Goal: Task Accomplishment & Management: Complete application form

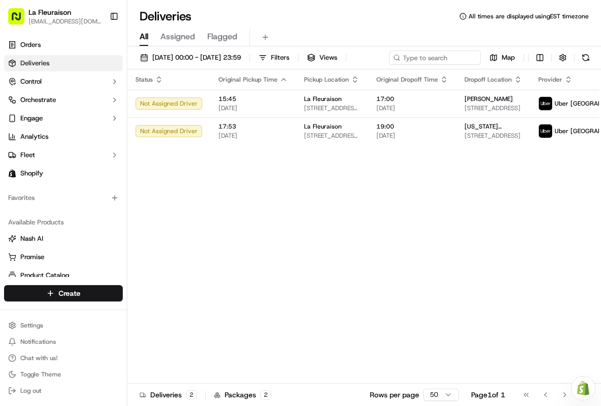
click at [535, 317] on div "Status Original Pickup Time Pickup Location Original Dropoff Time Dropoff Locat…" at bounding box center [402, 226] width 550 height 314
click at [173, 307] on link "Delivery" at bounding box center [184, 312] width 114 height 18
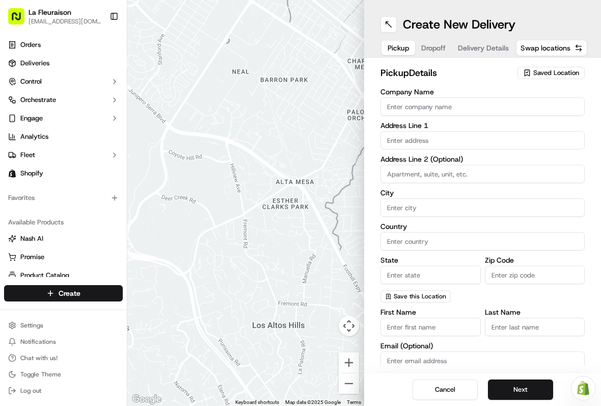
click at [548, 71] on span "Saved Location" at bounding box center [557, 72] width 46 height 9
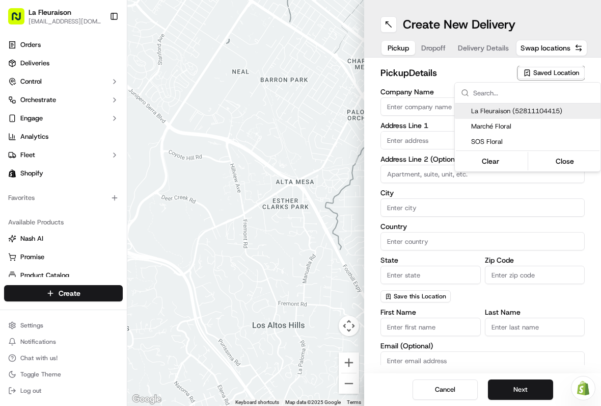
click at [547, 111] on span "La Fleuraison (52811104415)" at bounding box center [533, 111] width 125 height 9
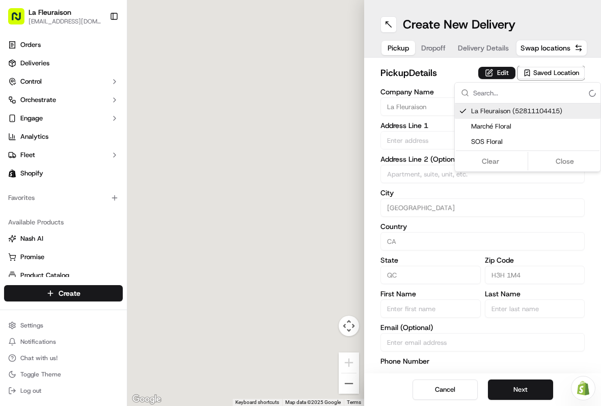
type input "La Fleuraison"
type input "[GEOGRAPHIC_DATA]"
type input "CA"
type input "QC"
type input "H3H 1M4"
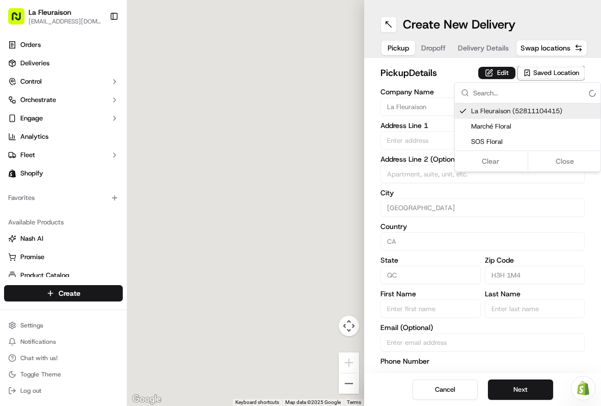
type input "[PHONE_NUMBER]"
type textarea "La Fleuraison"
type input "1970 [GEOGRAPHIC_DATA][PERSON_NAME]"
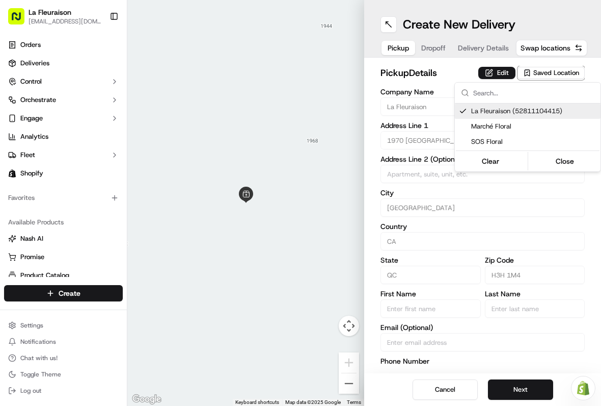
click at [569, 155] on button "Close" at bounding box center [565, 161] width 70 height 14
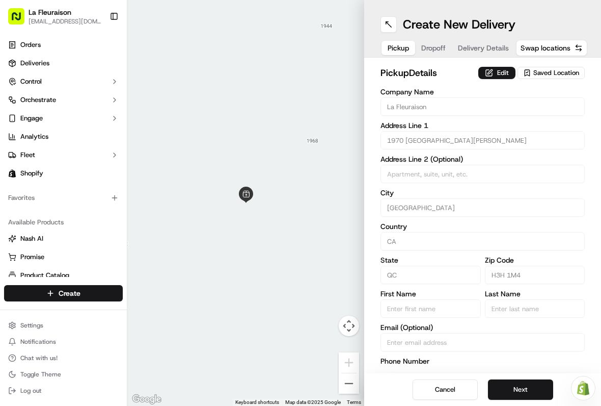
click at [528, 386] on button "Next" at bounding box center [520, 389] width 65 height 20
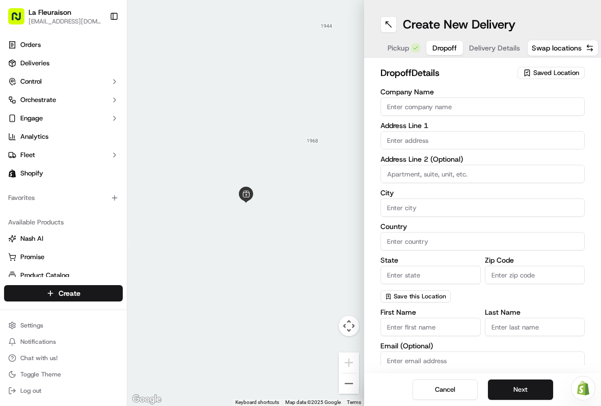
click at [408, 142] on input "text" at bounding box center [483, 140] width 204 height 18
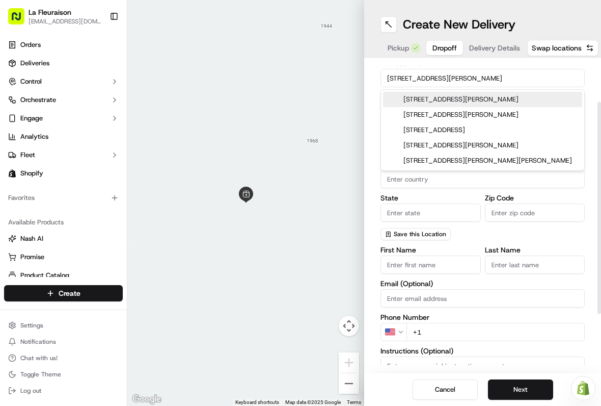
scroll to position [61, 0]
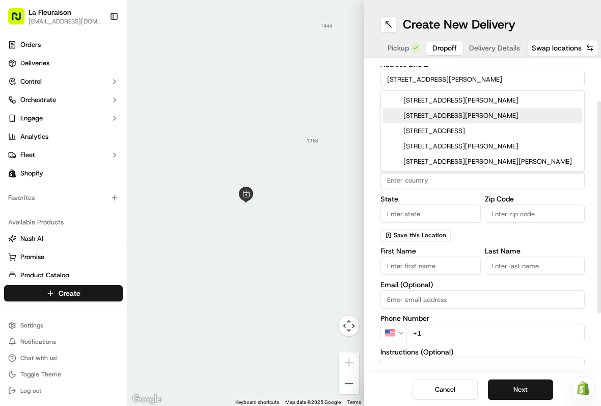
type input "[STREET_ADDRESS][PERSON_NAME]"
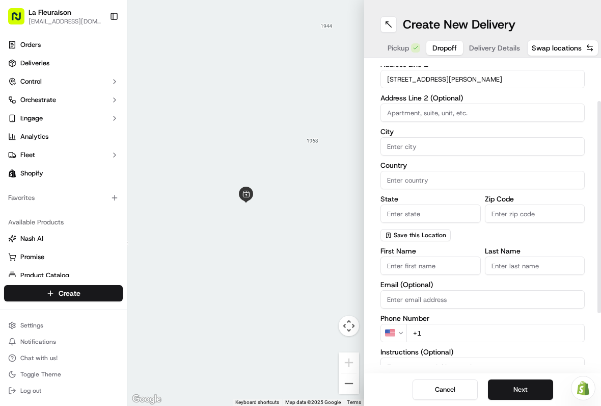
click at [448, 119] on input at bounding box center [483, 112] width 204 height 18
type input "908"
click at [407, 147] on input "City" at bounding box center [483, 146] width 204 height 18
type input "[GEOGRAPHIC_DATA]"
click at [426, 176] on input "Country" at bounding box center [483, 180] width 204 height 18
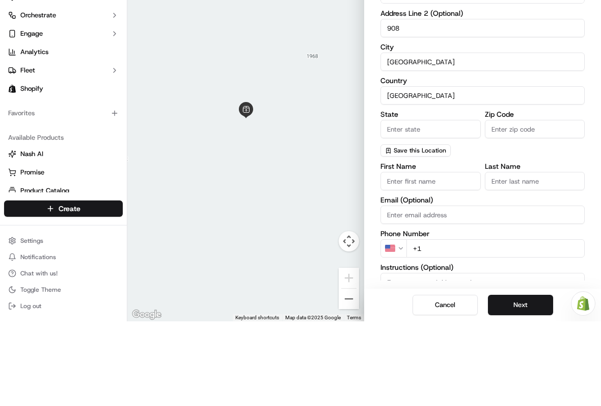
type input "[GEOGRAPHIC_DATA]"
click at [403, 204] on input "State" at bounding box center [431, 213] width 100 height 18
type input "Qc"
click at [511, 204] on input "Zip Code" at bounding box center [535, 213] width 100 height 18
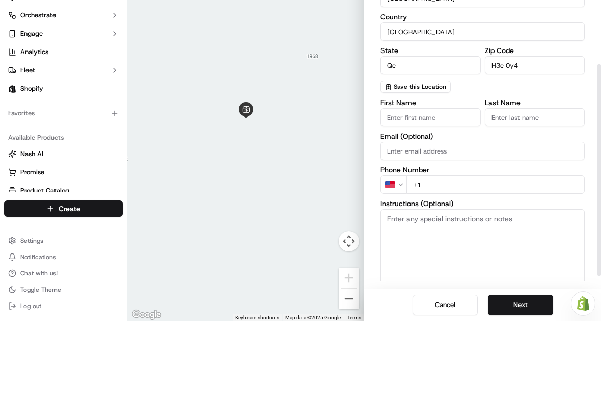
scroll to position [128, 0]
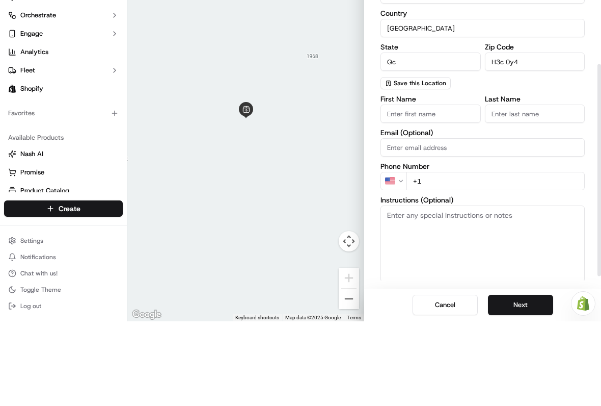
type input "H3c 0y4"
click at [415, 189] on input "First Name" at bounding box center [431, 198] width 100 height 18
type input "Khaoula"
click at [530, 189] on input "Last Name" at bounding box center [535, 198] width 100 height 18
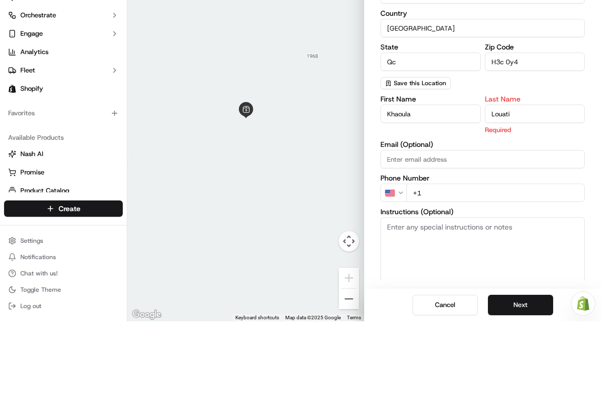
type input "Louati"
click at [430, 180] on div "First Name Khaoula Last Name Louati Required Email (Optional) Phone Number US +…" at bounding box center [483, 287] width 204 height 215
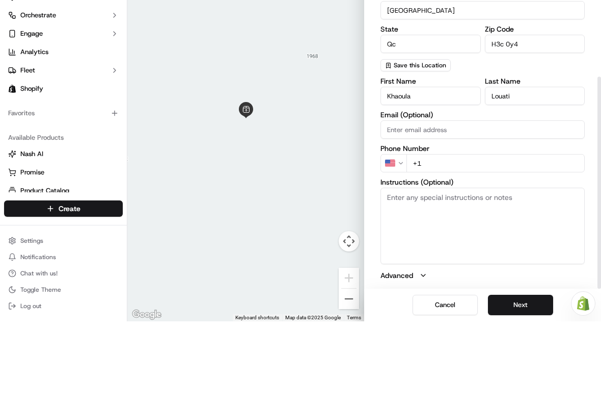
scroll to position [146, 0]
click at [440, 238] on input "+1" at bounding box center [496, 247] width 178 height 18
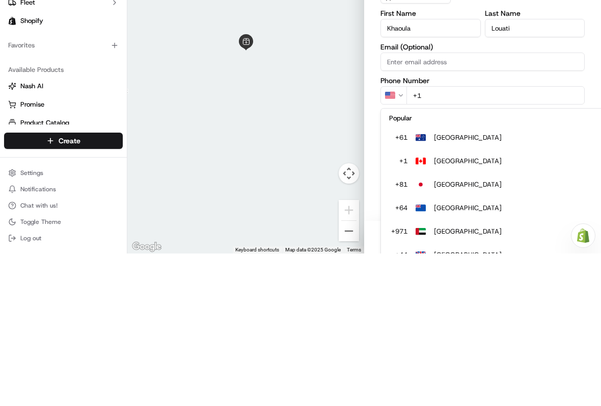
click at [392, 250] on html "La Fleuraison [EMAIL_ADDRESS][DOMAIN_NAME] Toggle Sidebar Orders Deliveries Con…" at bounding box center [300, 203] width 601 height 406
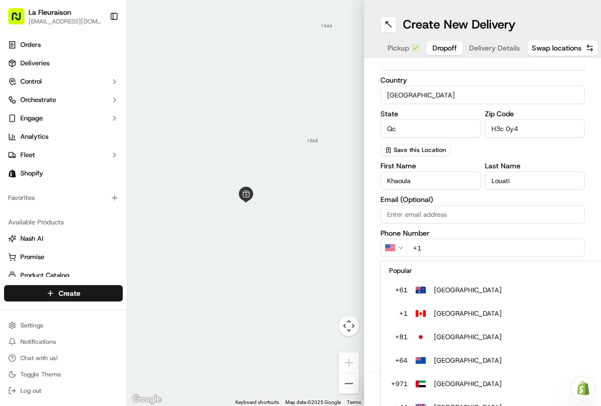
scroll to position [44, 0]
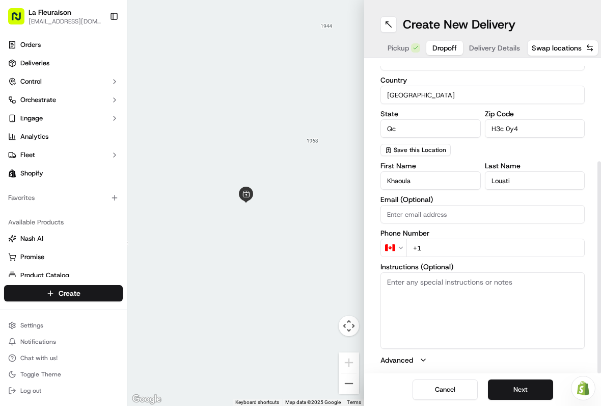
click at [447, 249] on input "+1" at bounding box center [496, 247] width 178 height 18
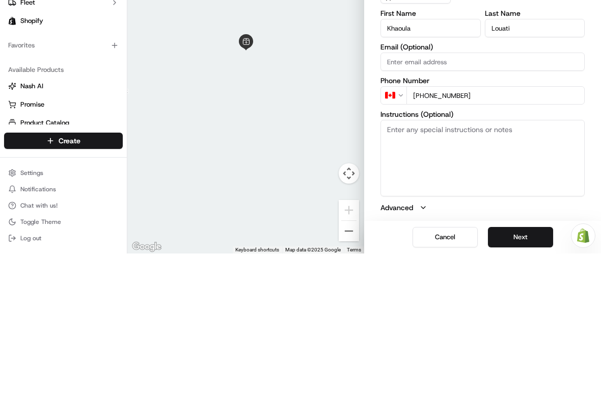
type input "[PHONE_NUMBER]"
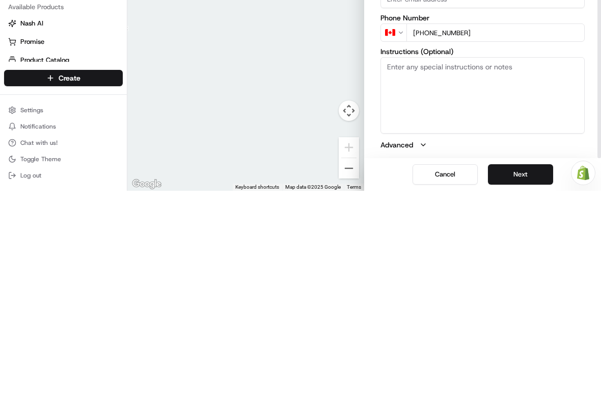
click at [524, 379] on button "Next" at bounding box center [520, 389] width 65 height 20
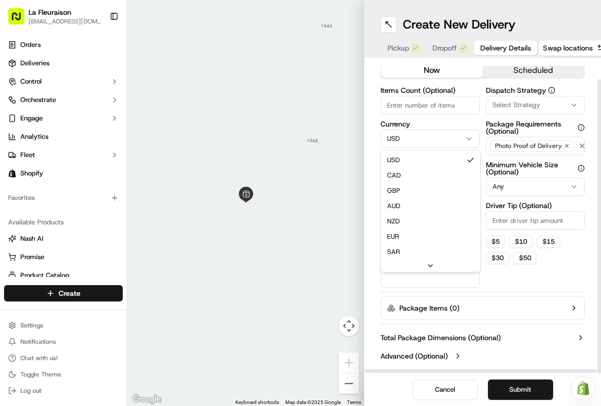
click at [412, 140] on html "La Fleuraison [EMAIL_ADDRESS][DOMAIN_NAME] Toggle Sidebar Orders Deliveries Con…" at bounding box center [300, 203] width 601 height 406
click at [422, 170] on input "Package Value" at bounding box center [430, 172] width 99 height 18
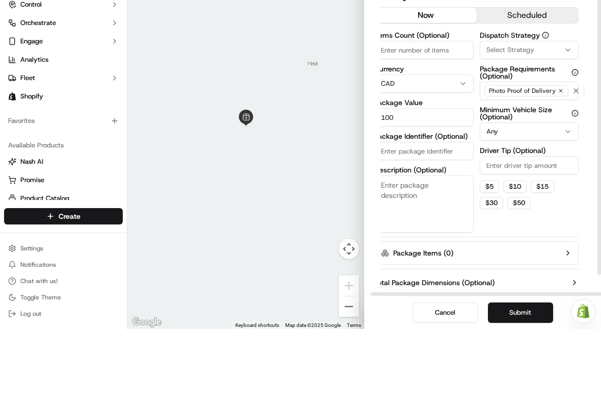
scroll to position [0, 6]
type input "100"
click at [530, 85] on button "scheduled" at bounding box center [528, 92] width 102 height 15
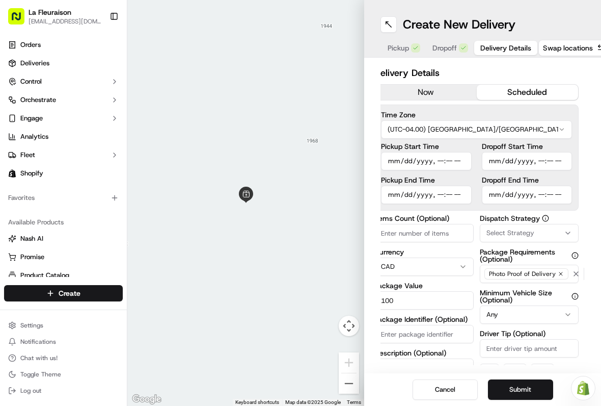
click at [421, 154] on input "Pickup Start Time" at bounding box center [426, 161] width 91 height 18
type input "[DATE]T16:00"
click at [514, 383] on button "Submit" at bounding box center [520, 389] width 65 height 20
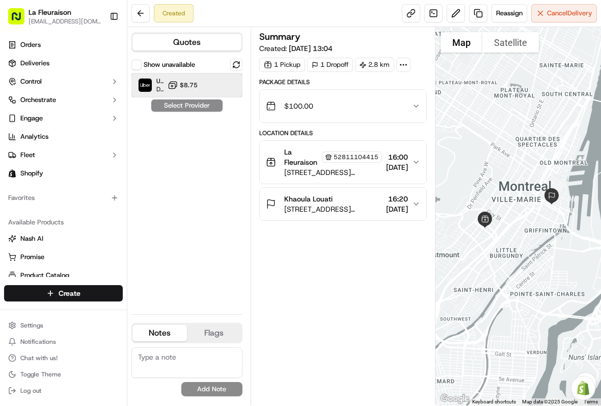
click at [144, 85] on img at bounding box center [145, 84] width 13 height 13
click at [200, 105] on button "Assign Provider" at bounding box center [187, 105] width 72 height 12
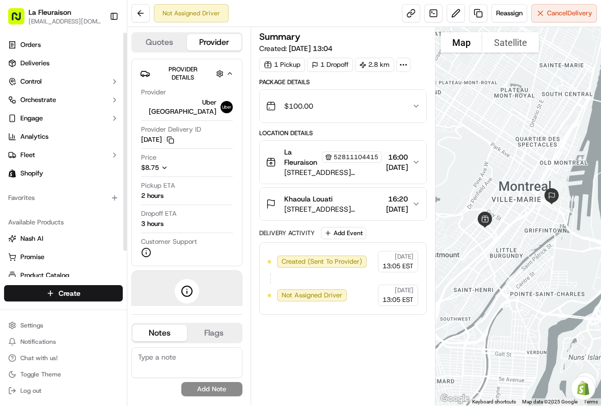
click at [50, 64] on link "Deliveries" at bounding box center [63, 63] width 119 height 16
